Goal: Transaction & Acquisition: Purchase product/service

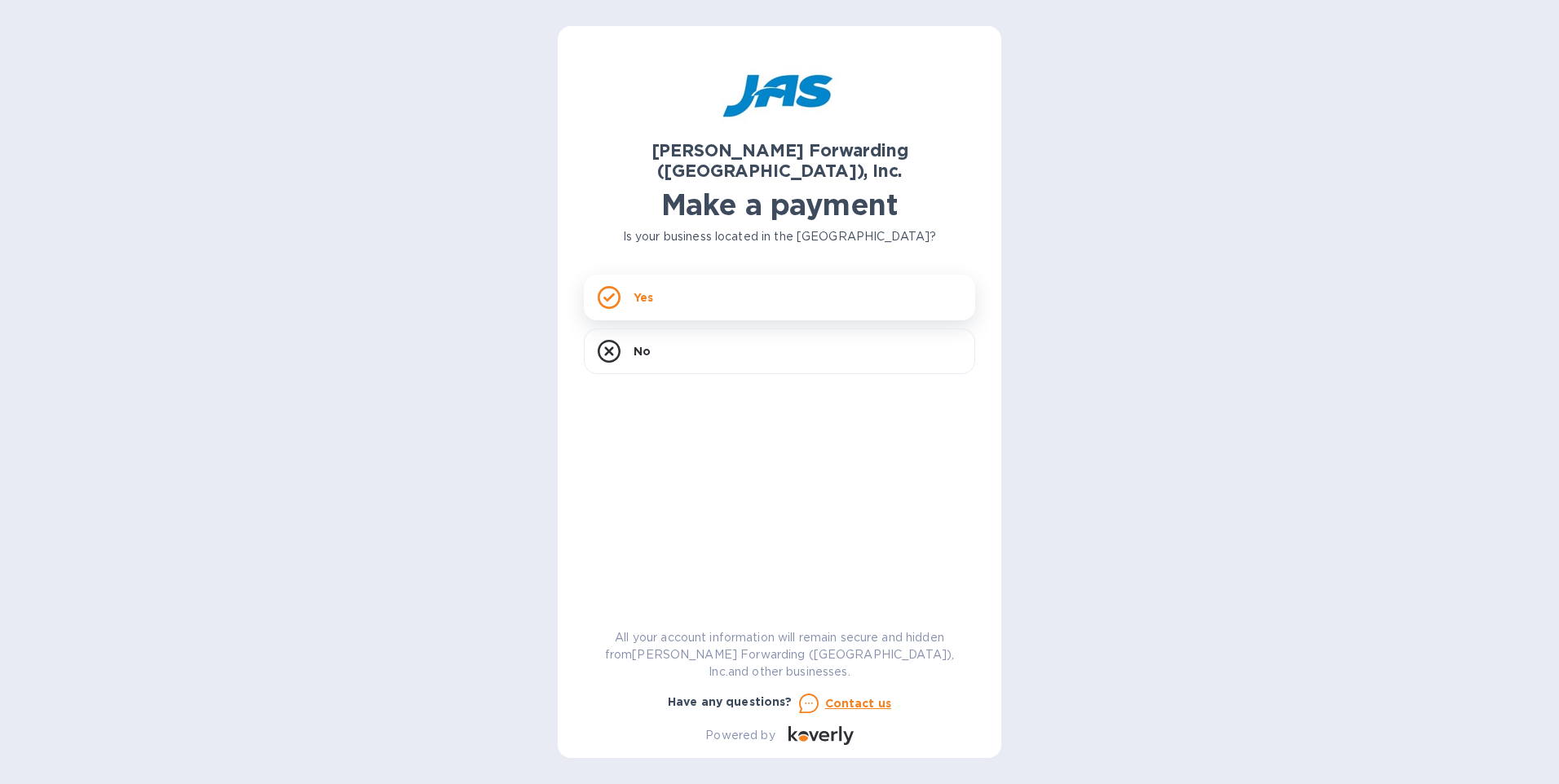
click at [663, 284] on div "Yes" at bounding box center [779, 298] width 391 height 46
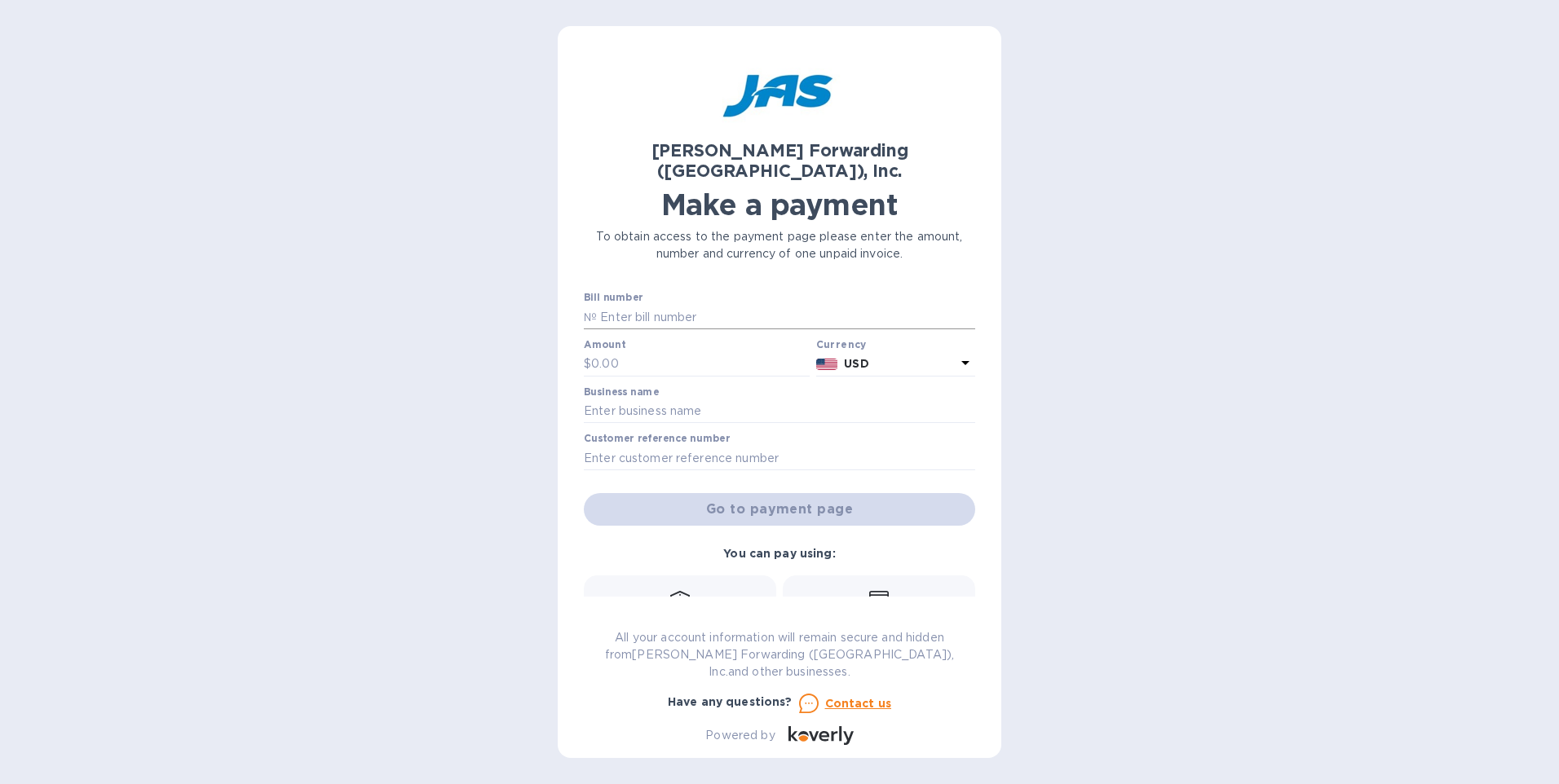
click at [648, 305] on input "text" at bounding box center [786, 317] width 378 height 25
type input "CLE503291302"
click at [626, 352] on input "text" at bounding box center [700, 365] width 218 height 25
type input "5,577.72"
click at [736, 399] on input "text" at bounding box center [779, 411] width 391 height 25
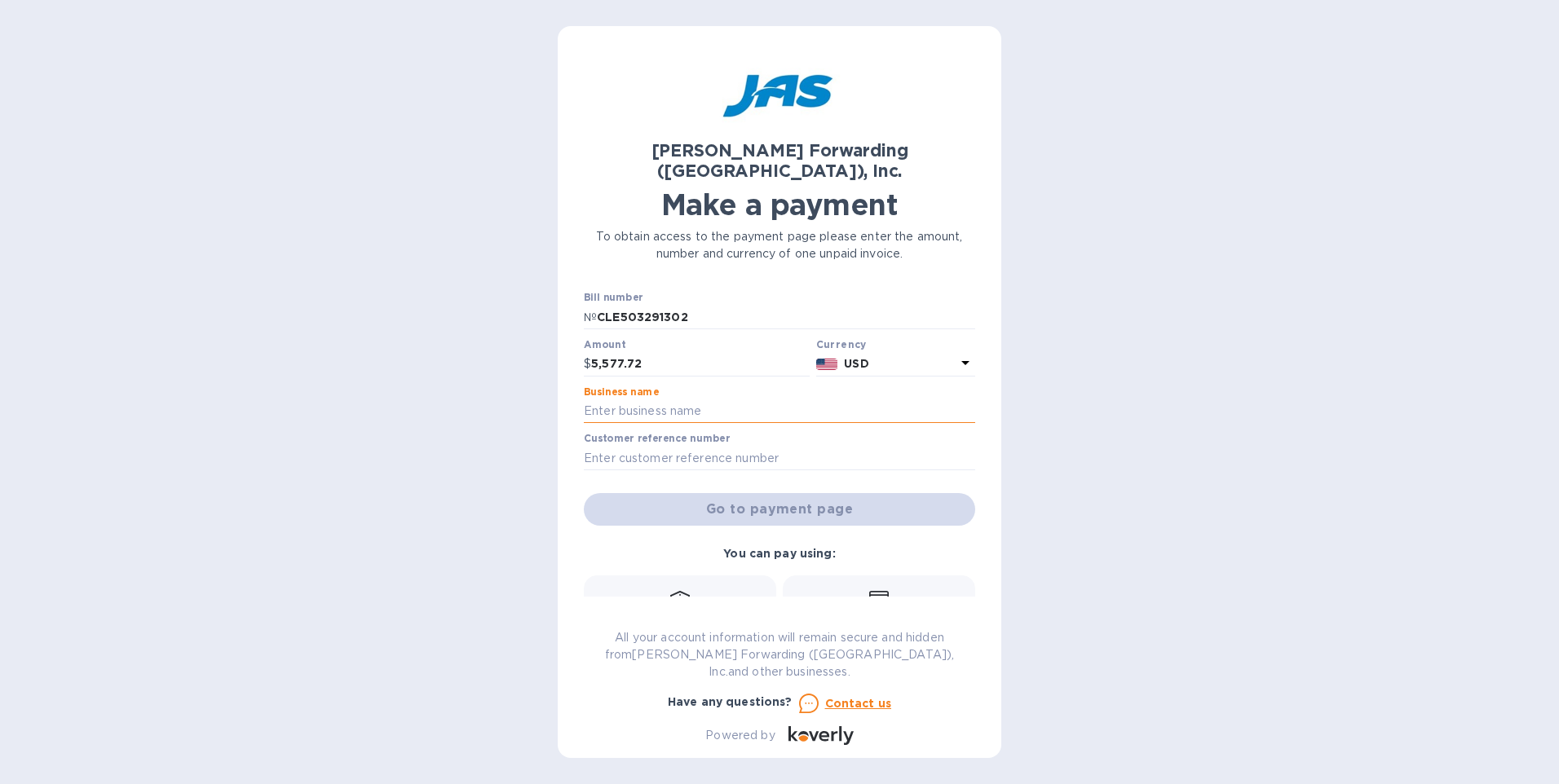
type input "Unisand Incorporated"
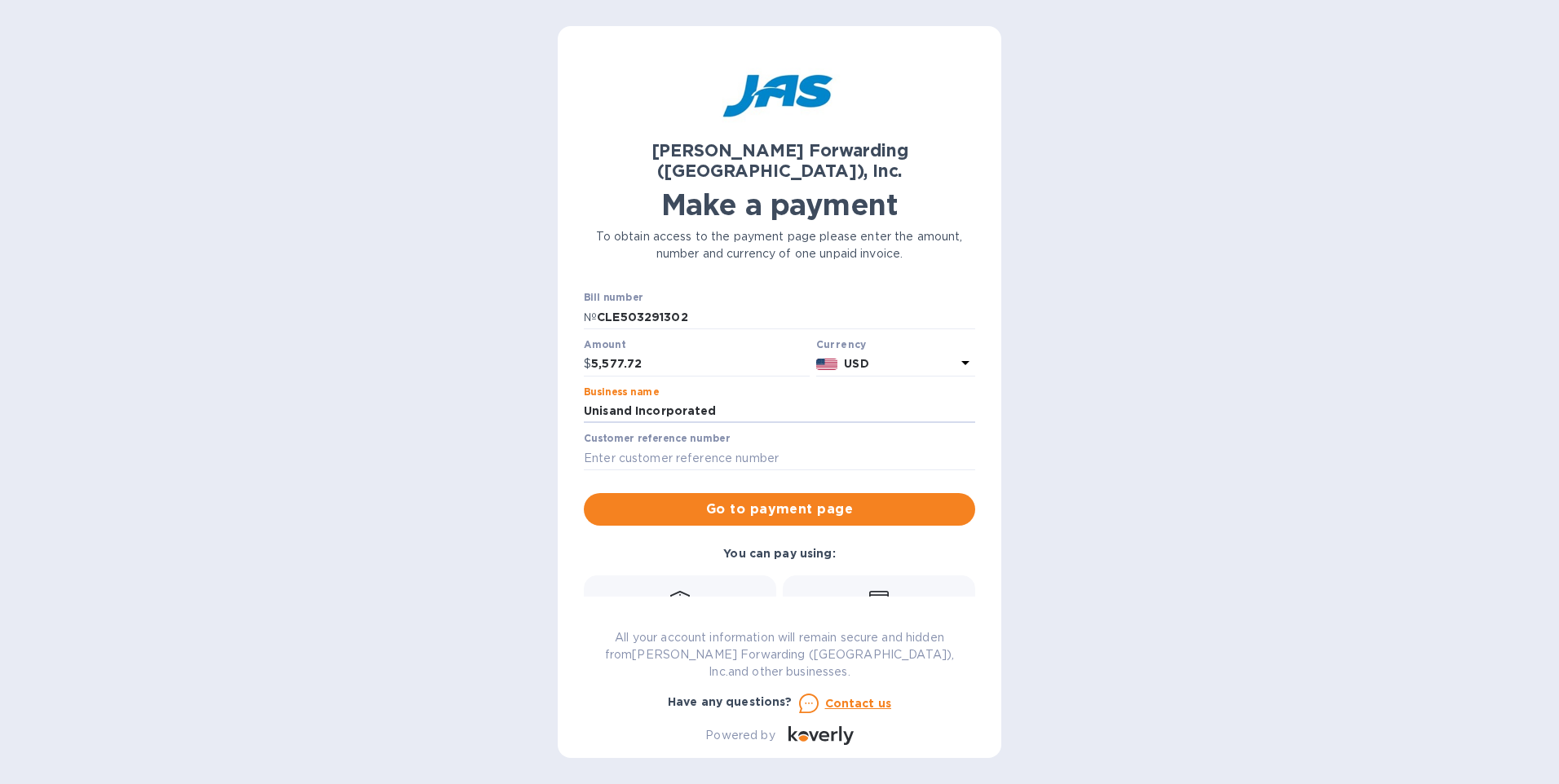
click at [677, 591] on div "Bank transfer (for US banks) Free" at bounding box center [680, 621] width 174 height 60
click at [752, 500] on span "Go to payment page" at bounding box center [780, 509] width 366 height 19
